Goal: Find specific page/section: Find specific page/section

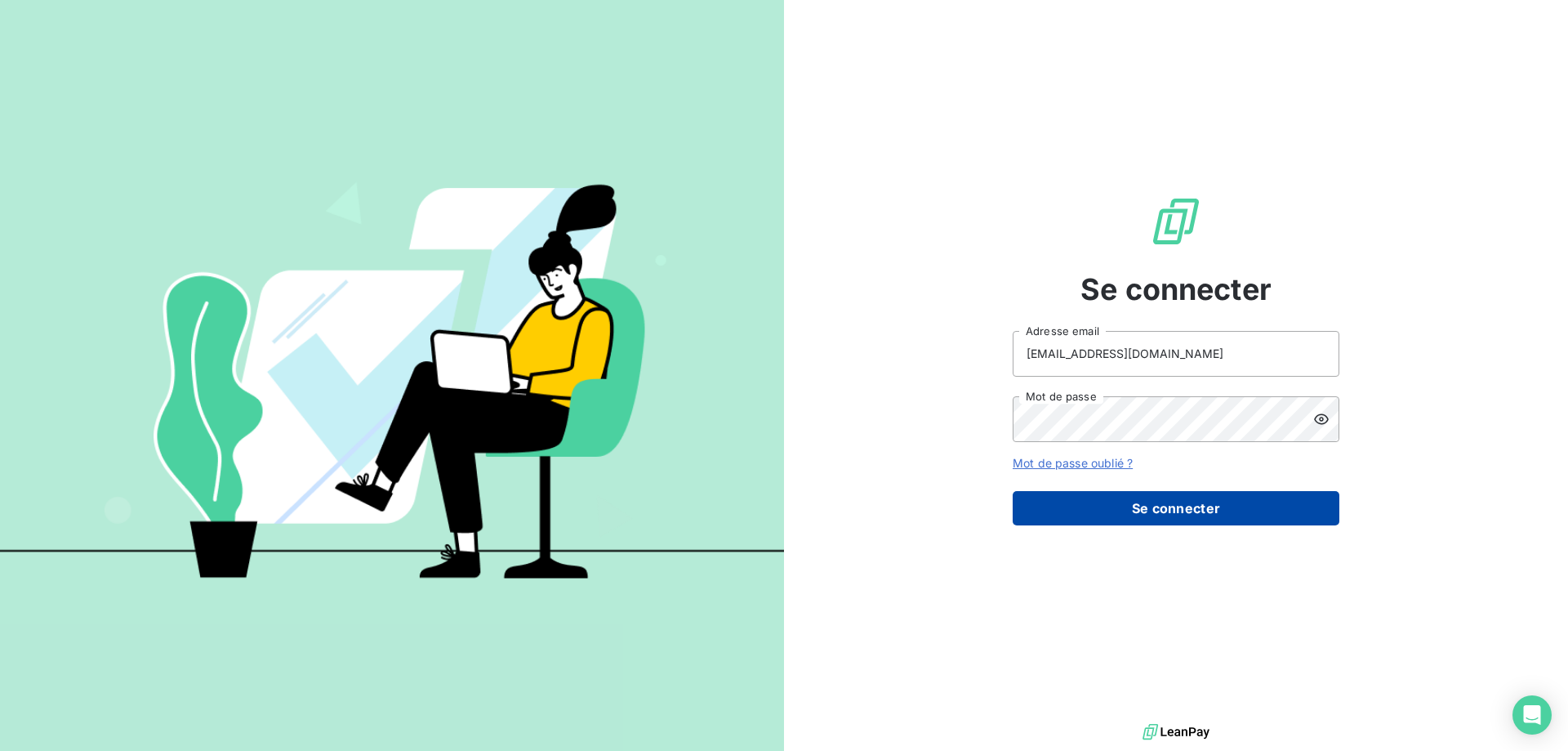
click at [1065, 515] on button "Se connecter" at bounding box center [1176, 508] width 326 height 35
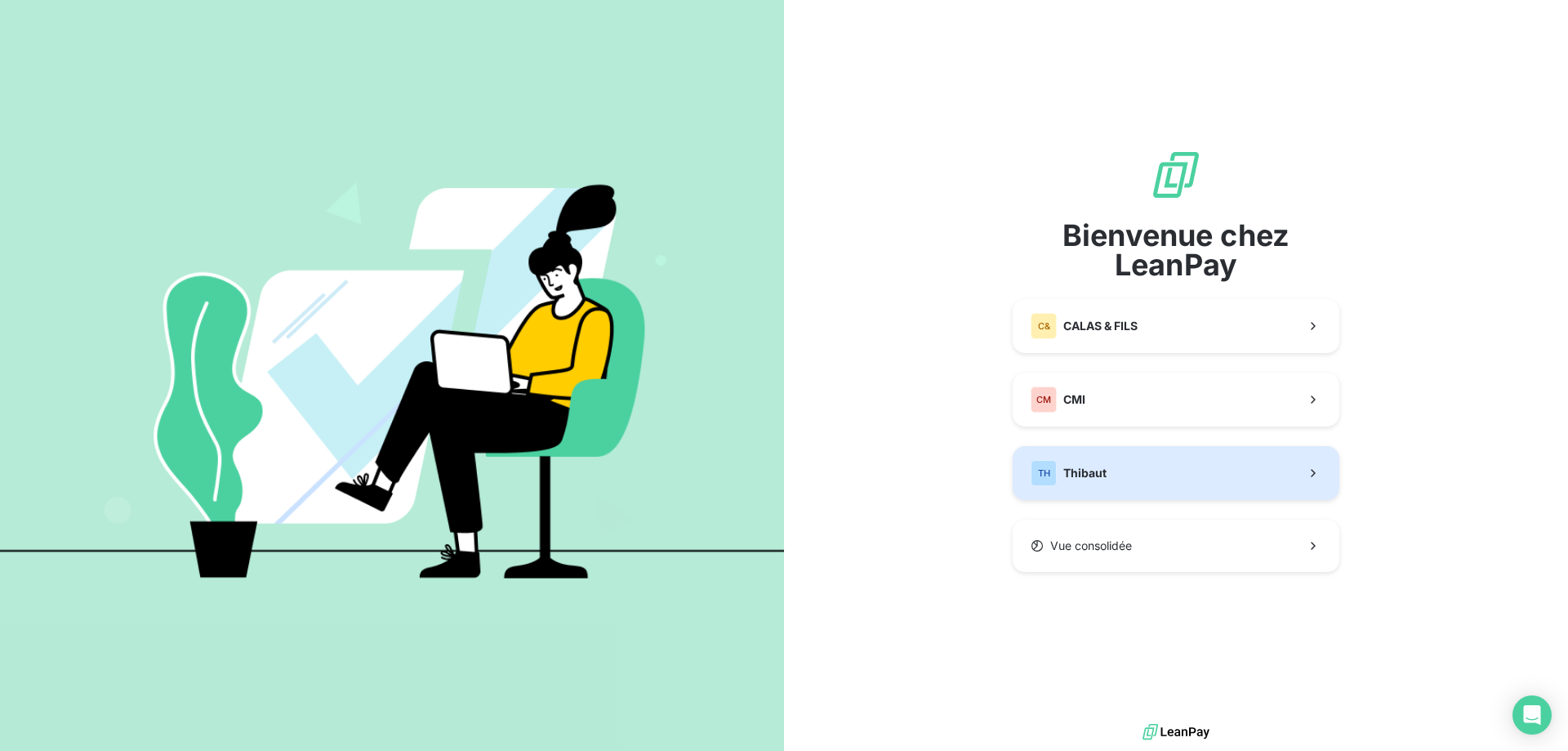
click at [1065, 463] on div "TH Thibaut" at bounding box center [1068, 472] width 76 height 26
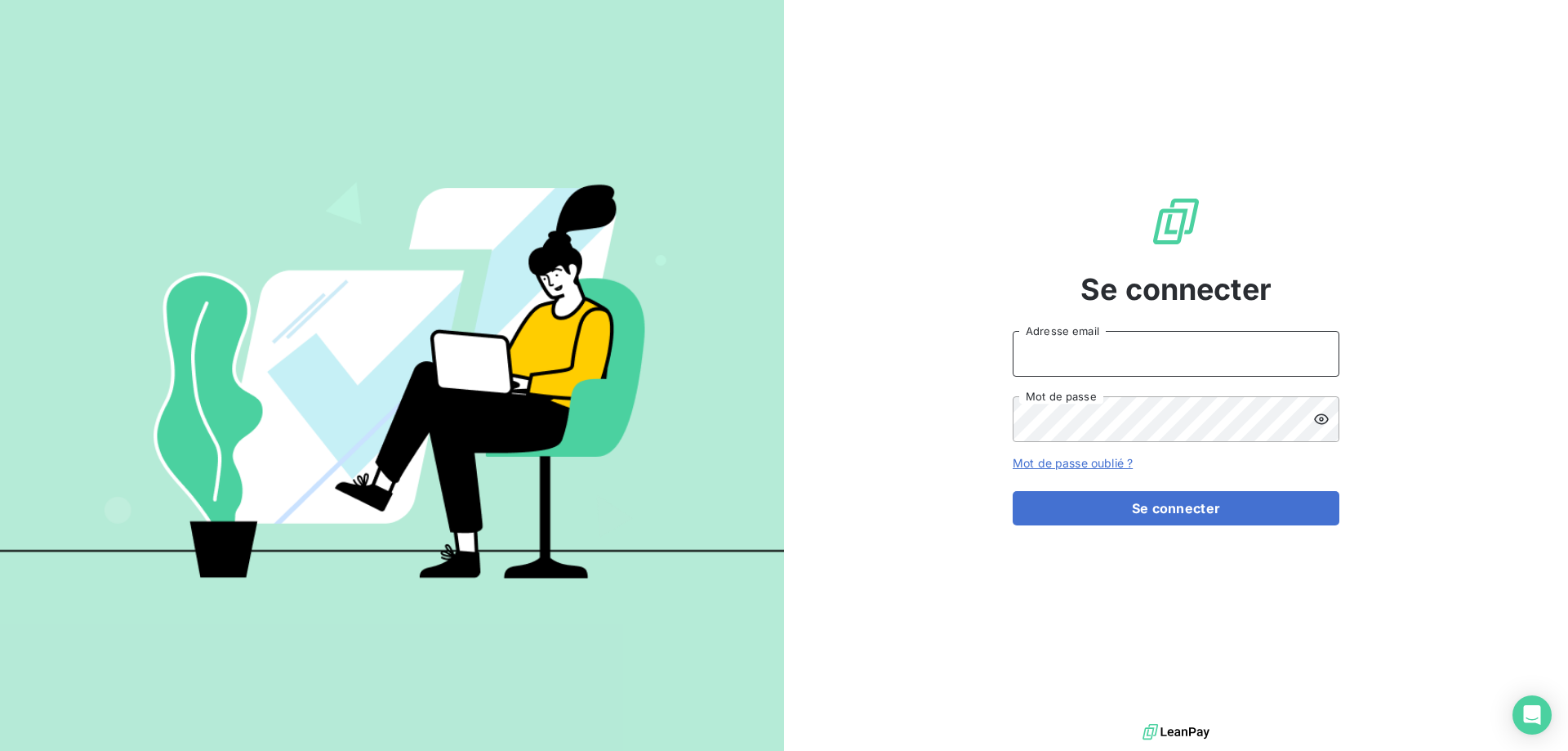
type input "[EMAIL_ADDRESS][DOMAIN_NAME]"
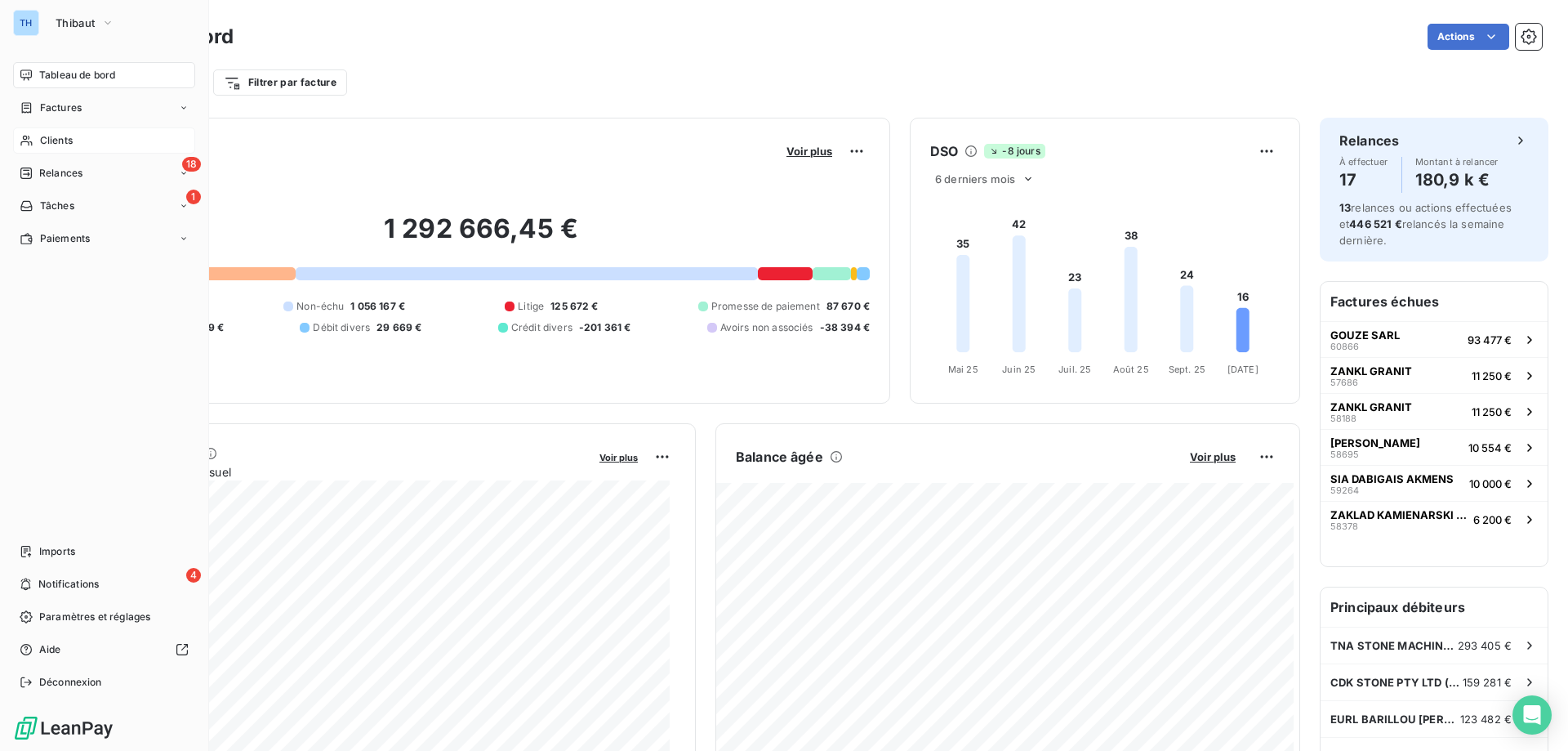
click at [40, 139] on span "Clients" at bounding box center [56, 141] width 33 height 15
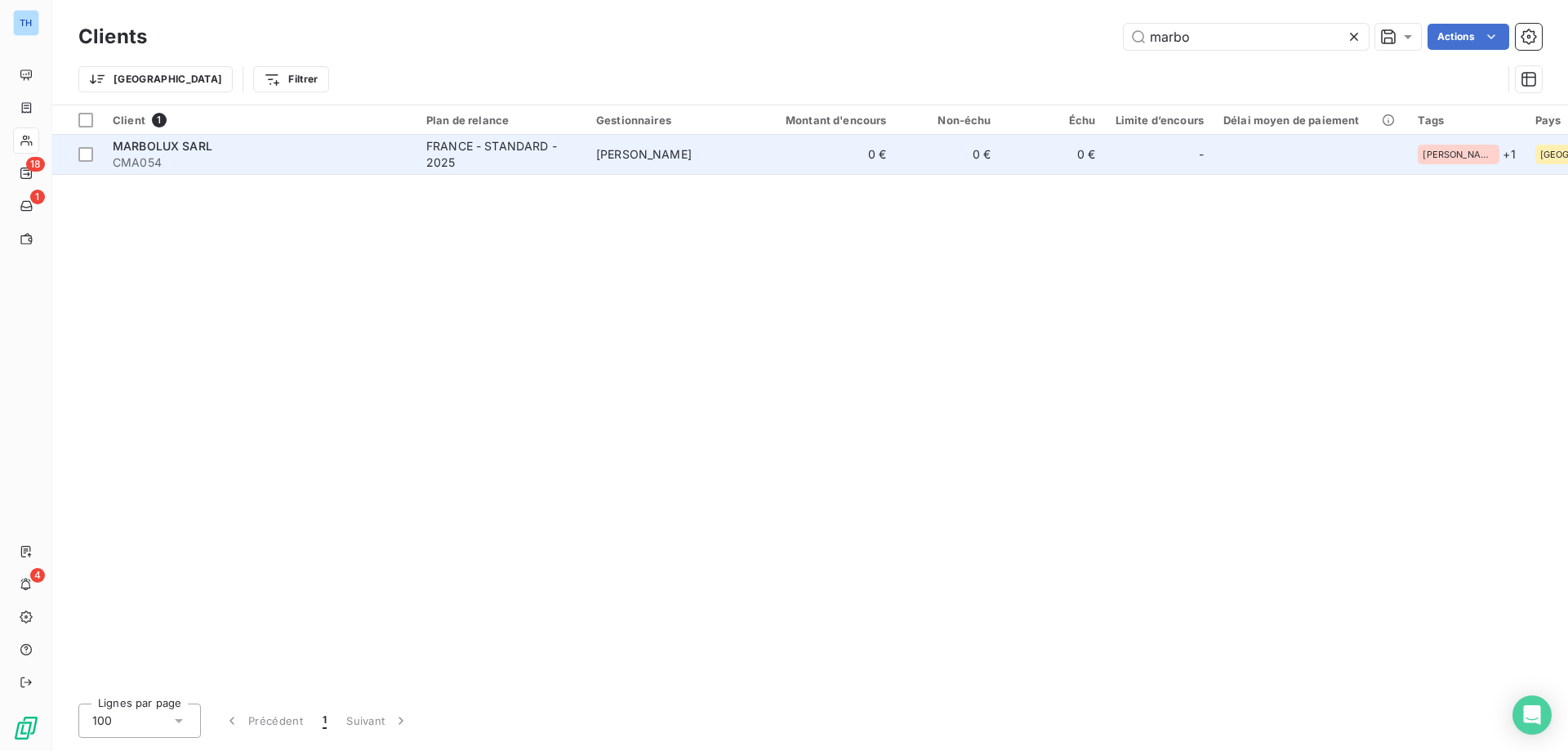
type input "marbo"
click at [351, 157] on span "CMA054" at bounding box center [260, 163] width 294 height 16
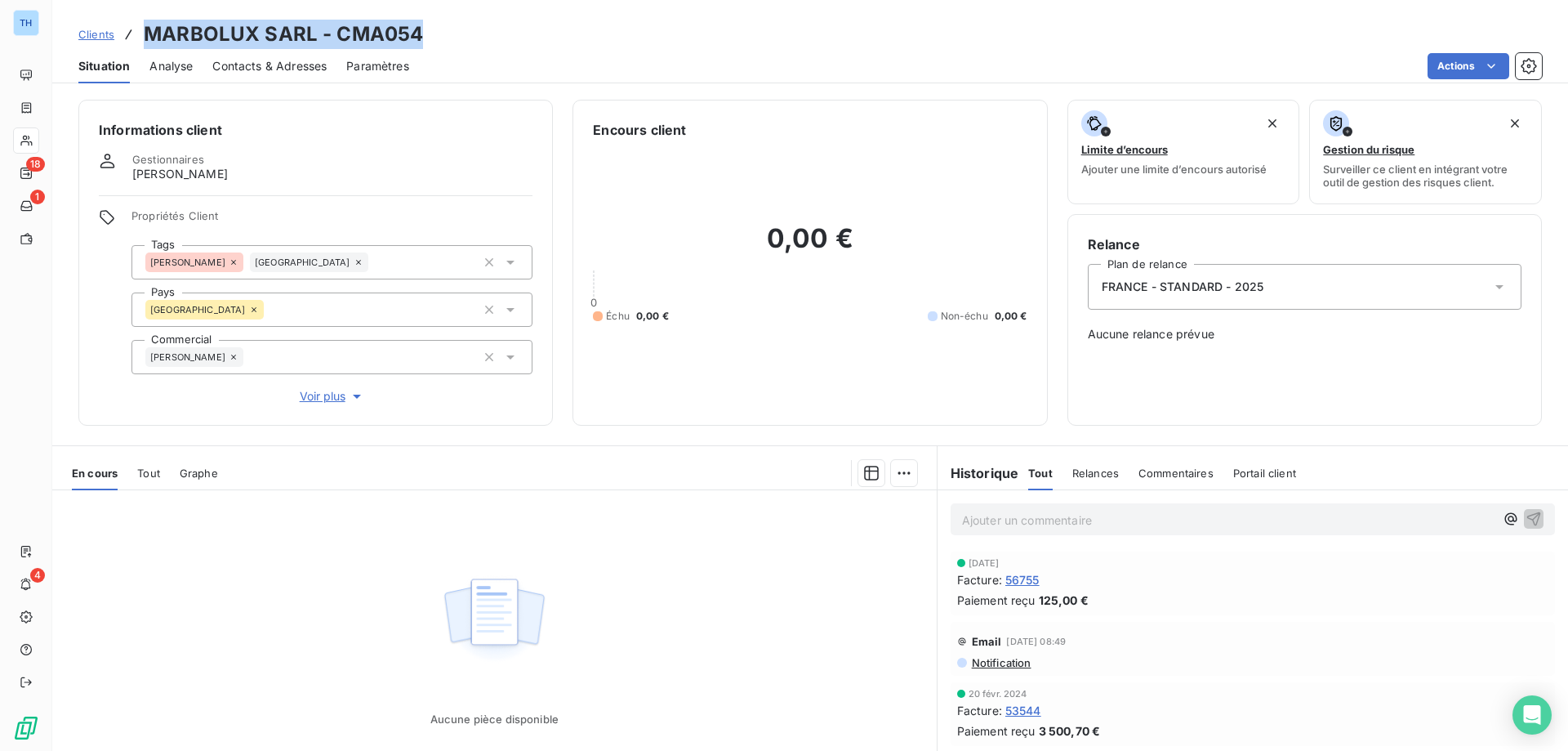
drag, startPoint x: 426, startPoint y: 29, endPoint x: 152, endPoint y: 40, distance: 274.2
click at [152, 40] on div "Clients MARBOLUX SARL - CMA054" at bounding box center [810, 34] width 1516 height 29
copy h3 "MARBOLUX SARL - CMA054"
